Goal: Check status

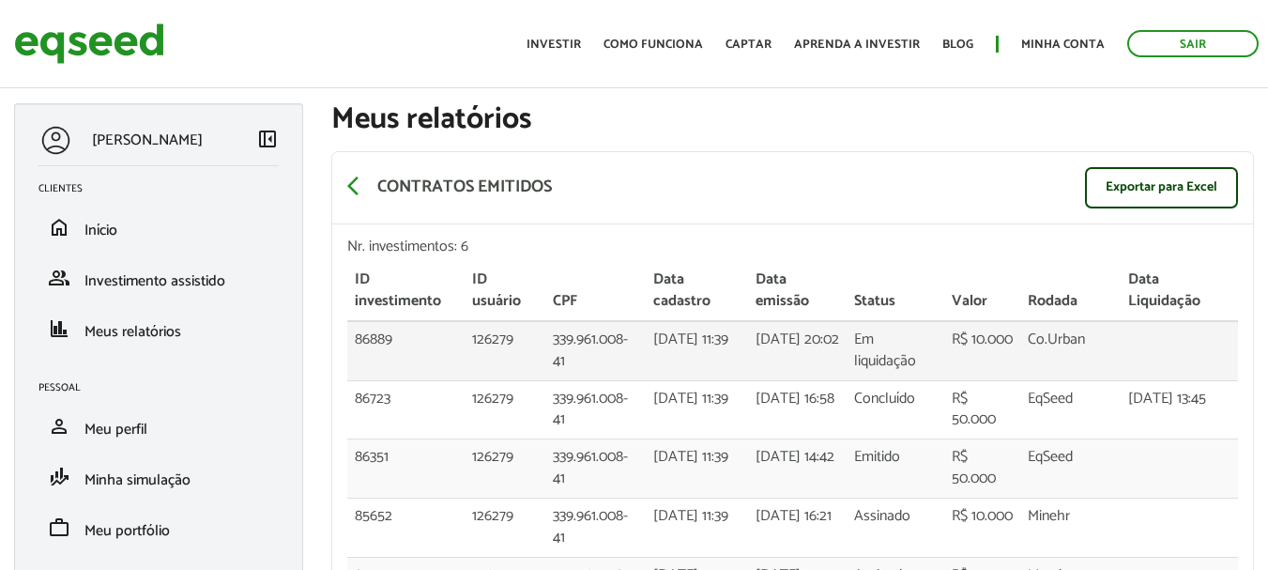
click at [962, 339] on td "R$ 10.000" at bounding box center [982, 350] width 76 height 59
click at [352, 182] on span "arrow_back_ios" at bounding box center [358, 186] width 23 height 23
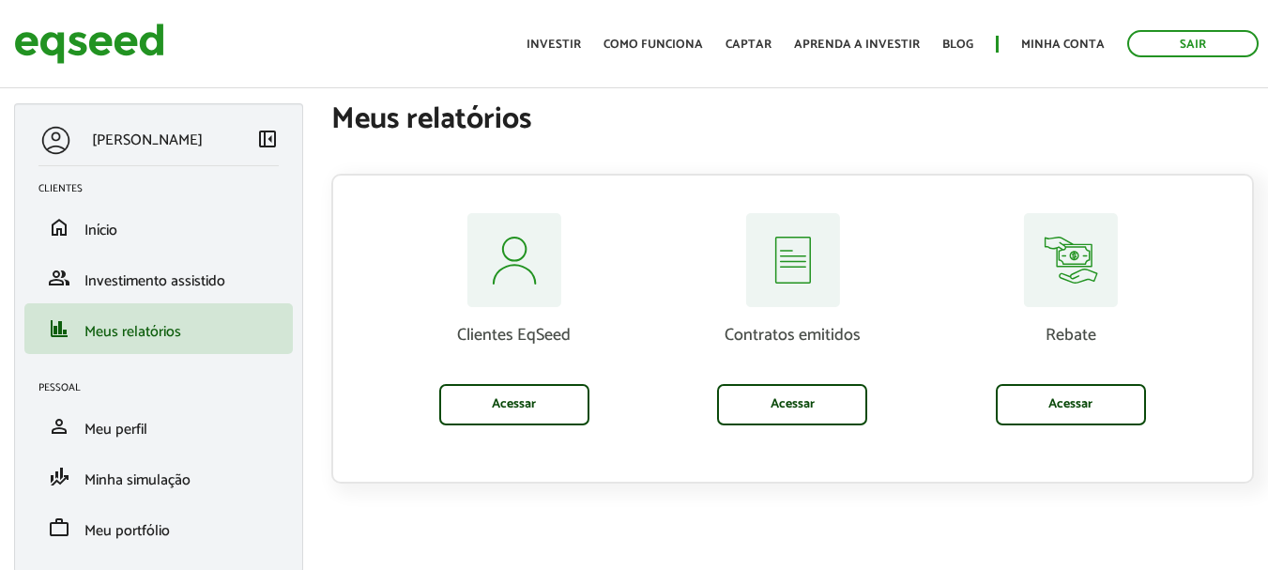
click at [796, 291] on img at bounding box center [792, 260] width 95 height 94
click at [796, 393] on link "Acessar" at bounding box center [792, 404] width 150 height 41
